Goal: Task Accomplishment & Management: Complete application form

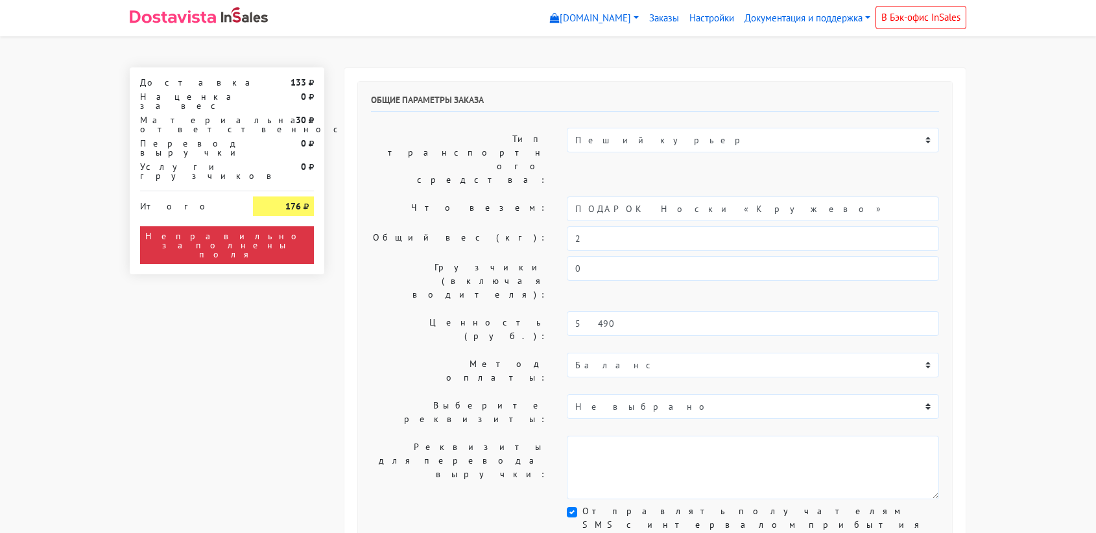
select select "11:00"
select select "21:00"
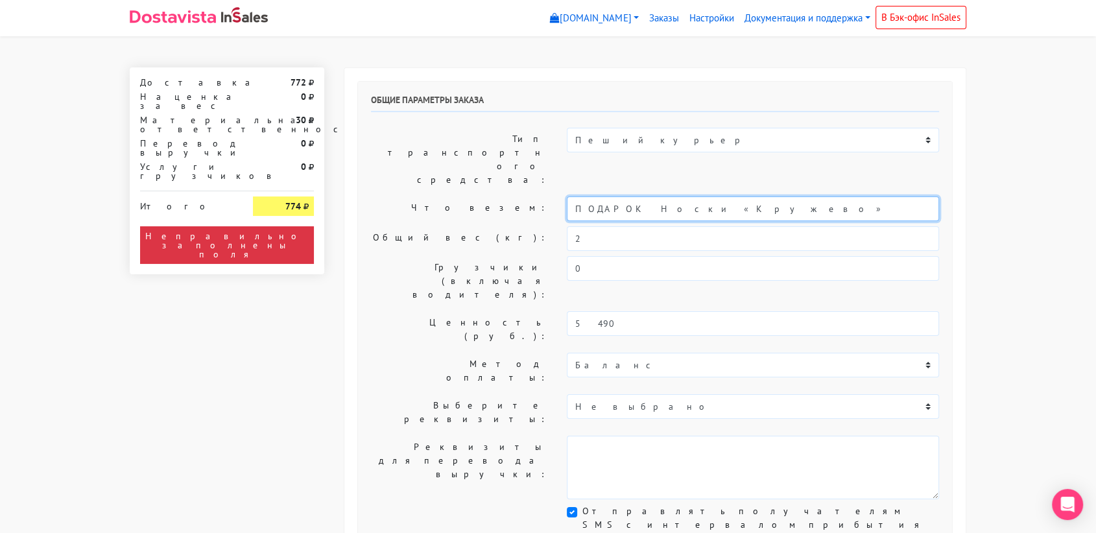
click at [671, 197] on input "ПОДАРОК Носки «Кружево»" at bounding box center [753, 209] width 372 height 25
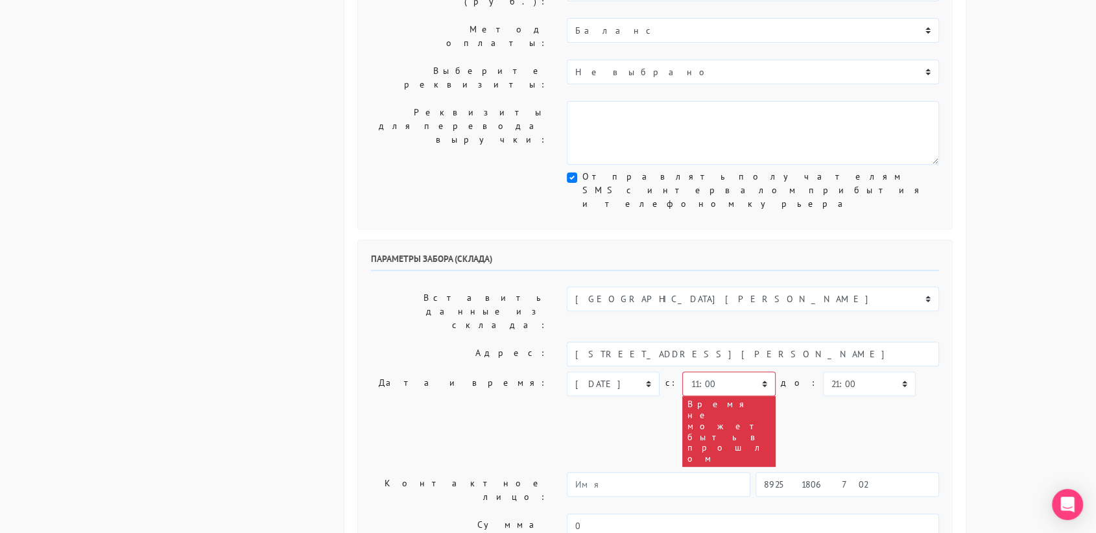
scroll to position [339, 0]
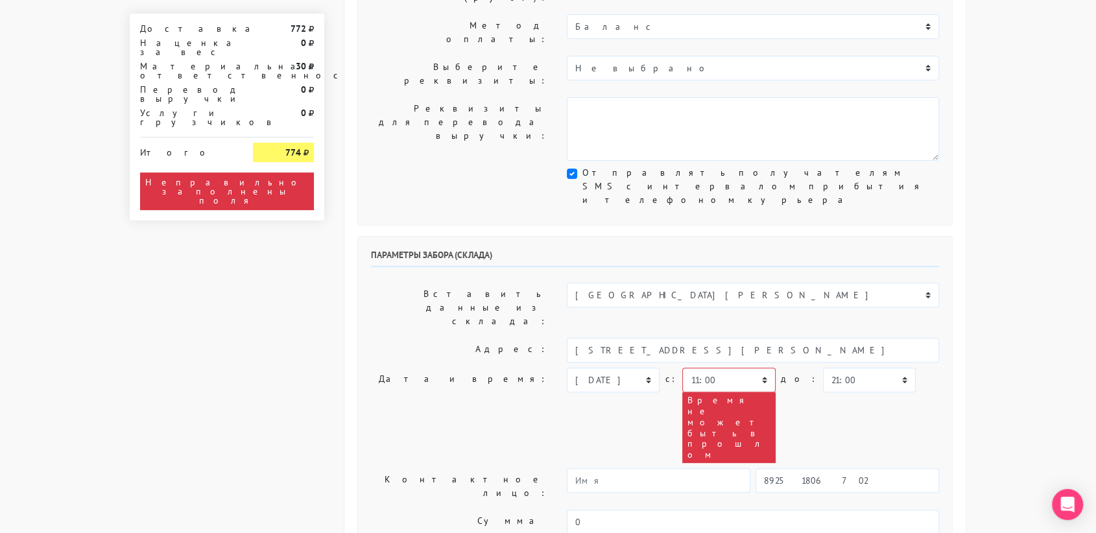
type input "украшение"
click at [758, 368] on select "00:00 00:30 01:00 01:30 02:00 02:30 03:00 03:30 04:00 04:30 05:00 05:30 06:00 0…" at bounding box center [728, 380] width 93 height 25
select select "17:30"
click at [682, 368] on select "00:00 00:30 01:00 01:30 02:00 02:30 03:00 03:30 04:00 04:30 05:00 05:30 06:00 0…" at bounding box center [728, 380] width 93 height 25
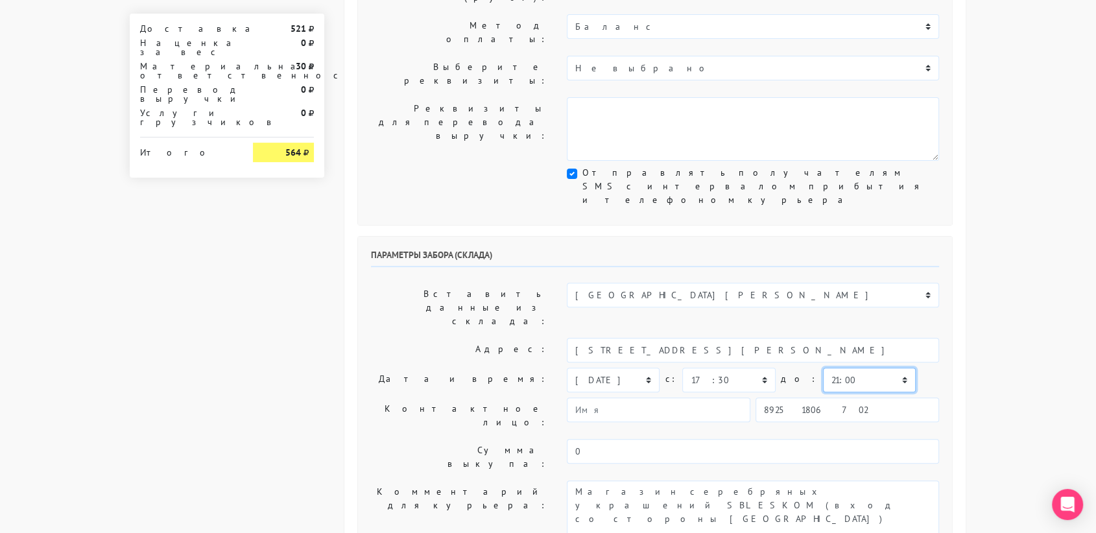
click at [856, 368] on select "00:00 00:30 01:00 01:30 02:00 02:30 03:00 03:30 04:00 04:30 05:00 05:30 06:00 0…" at bounding box center [869, 380] width 93 height 25
select select "18:00"
click at [823, 368] on select "00:00 00:30 01:00 01:30 02:00 02:30 03:00 03:30 04:00 04:30 05:00 05:30 06:00 0…" at bounding box center [869, 380] width 93 height 25
click at [834, 398] on input "89251806702" at bounding box center [848, 410] width 184 height 25
type input "9234448187"
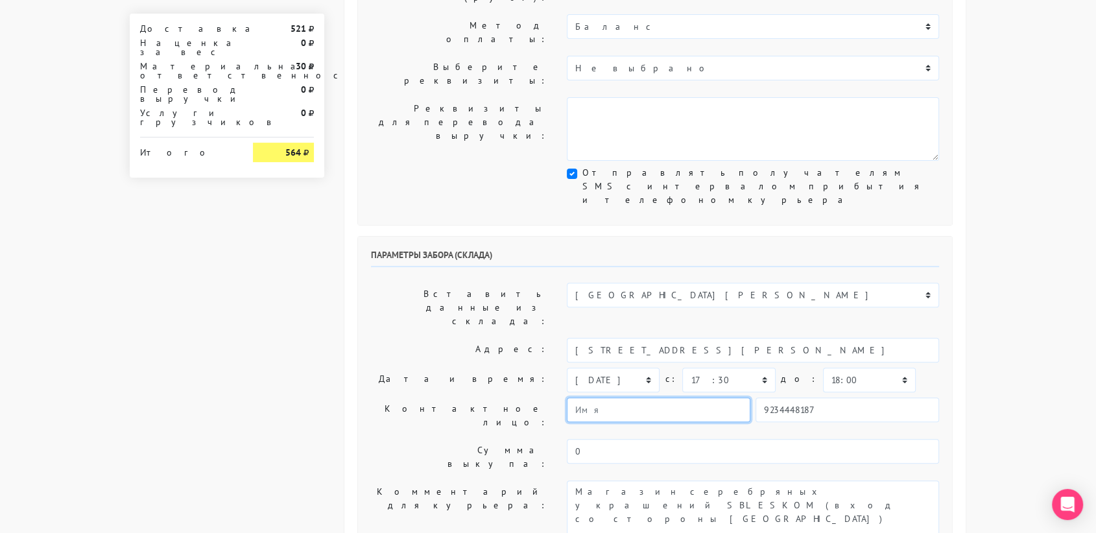
type input "[PERSON_NAME]"
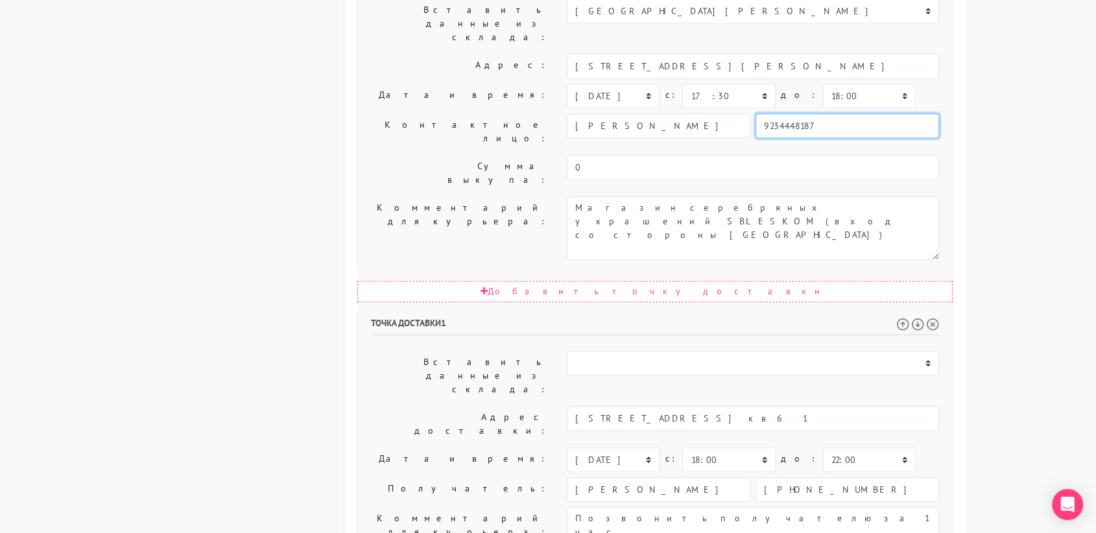
scroll to position [661, 0]
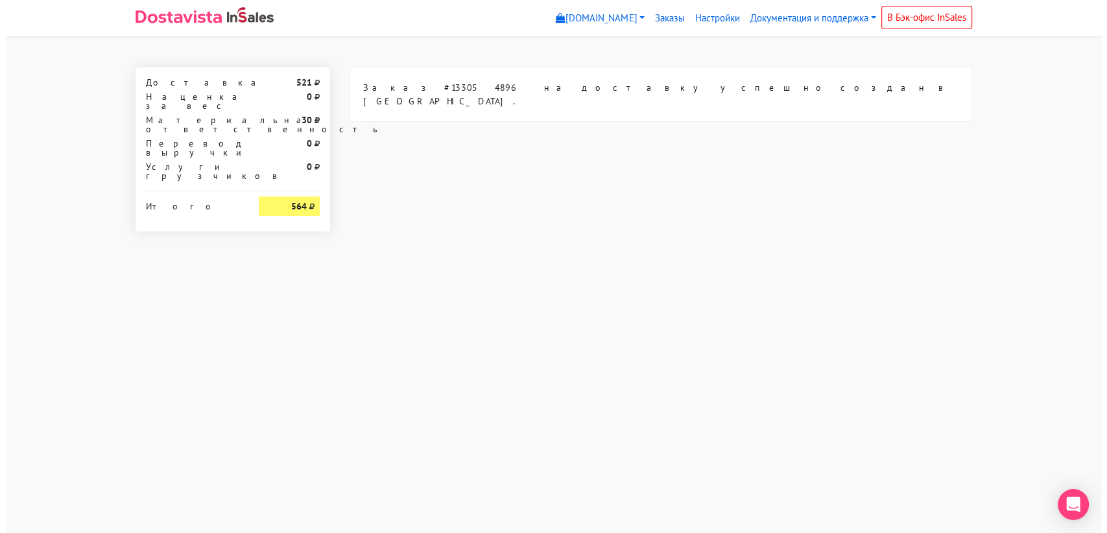
scroll to position [0, 0]
